Goal: Information Seeking & Learning: Learn about a topic

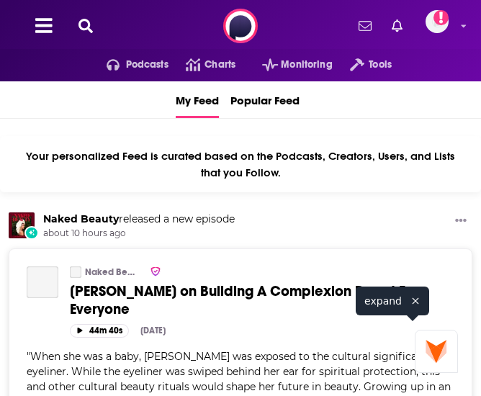
click at [86, 29] on icon at bounding box center [86, 26] width 14 height 14
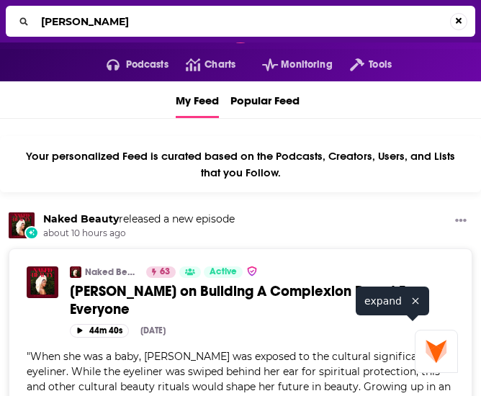
type input "[PERSON_NAME]"
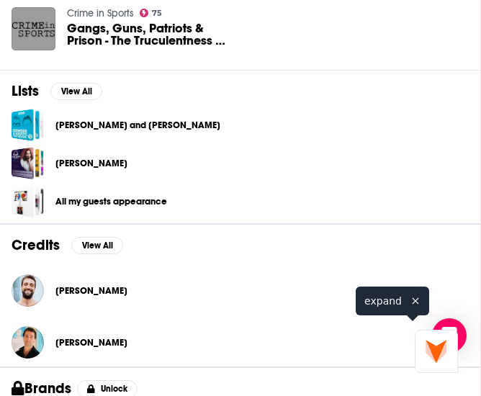
scroll to position [648, 0]
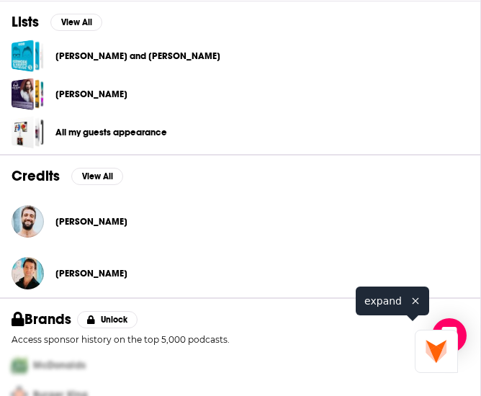
click at [99, 228] on span "[PERSON_NAME]" at bounding box center [91, 222] width 72 height 12
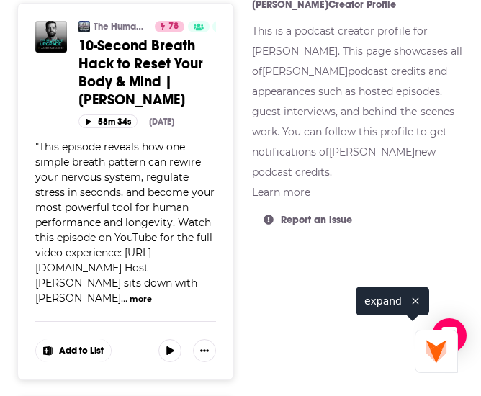
scroll to position [937, 0]
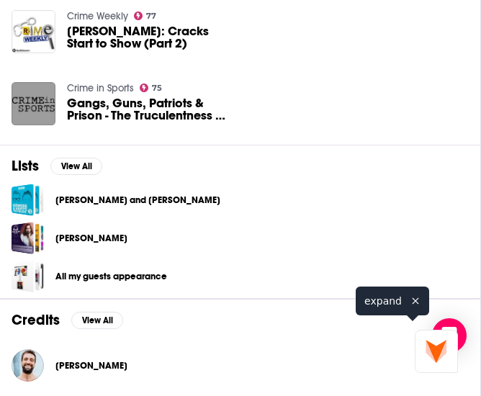
scroll to position [648, 0]
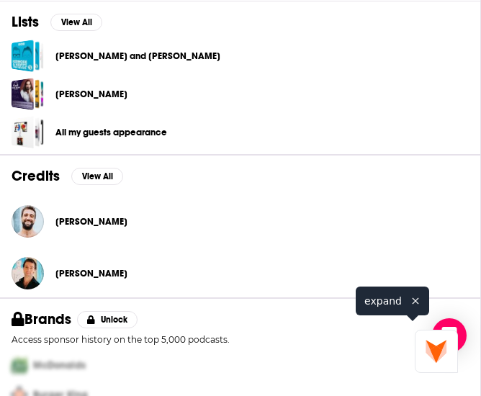
click at [112, 280] on span "[PERSON_NAME]" at bounding box center [91, 274] width 72 height 12
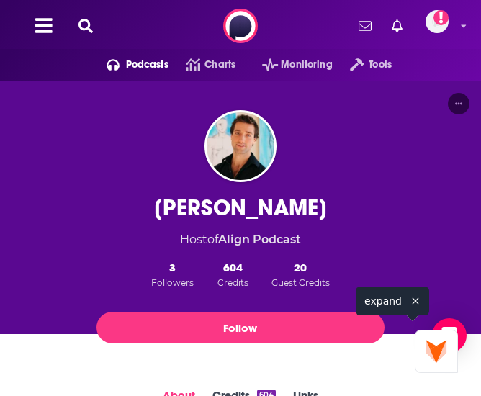
click at [261, 238] on div "Host of Align Podcast" at bounding box center [240, 240] width 121 height 19
click at [260, 244] on link "Align Podcast" at bounding box center [259, 240] width 83 height 14
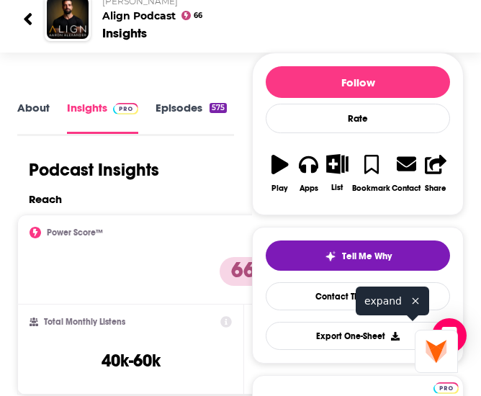
scroll to position [144, 0]
click at [27, 113] on link "About" at bounding box center [33, 117] width 32 height 32
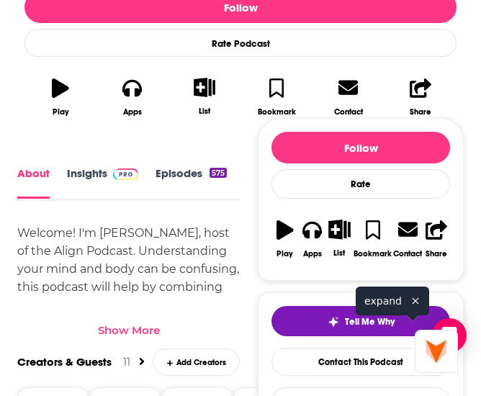
scroll to position [648, 0]
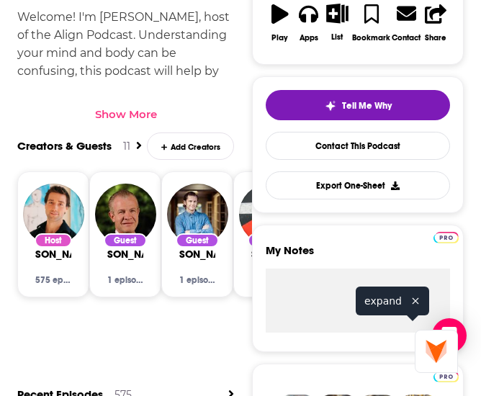
click at [121, 121] on div "Show More" at bounding box center [126, 114] width 62 height 14
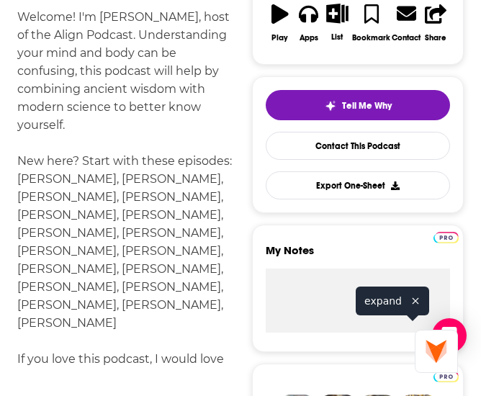
click at [177, 174] on div "Welcome! I'm [PERSON_NAME], host of the Align Podcast. Understanding your mind …" at bounding box center [125, 206] width 217 height 396
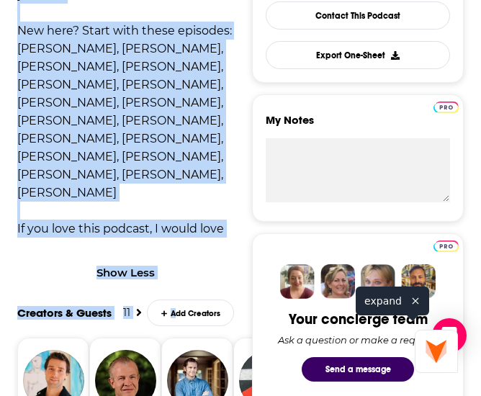
scroll to position [793, 0]
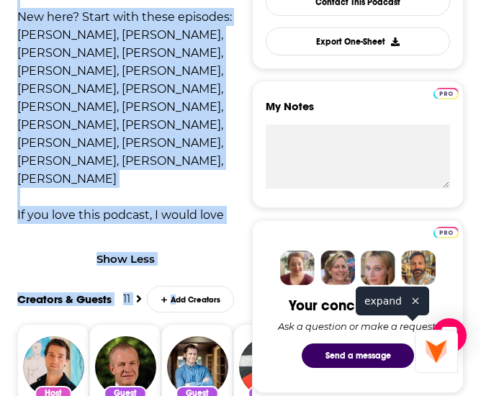
drag, startPoint x: 17, startPoint y: 34, endPoint x: 195, endPoint y: 238, distance: 270.7
click at [195, 238] on div "Welcome! I'm [PERSON_NAME], host of the Align Podcast. Understanding your mind …" at bounding box center [125, 62] width 217 height 396
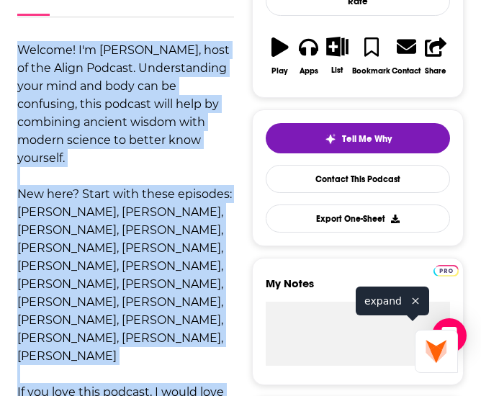
scroll to position [504, 0]
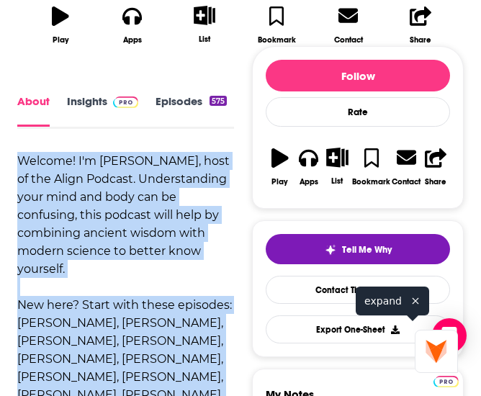
copy div "Welcome! I'm [PERSON_NAME], host of the Align Podcast. Understanding your mind …"
